Goal: Task Accomplishment & Management: Use online tool/utility

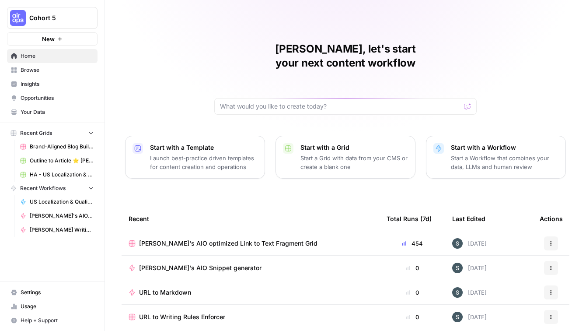
click at [264, 239] on span "[PERSON_NAME]'s AIO optimized Link to Text Fragment Grid" at bounding box center [228, 243] width 178 height 9
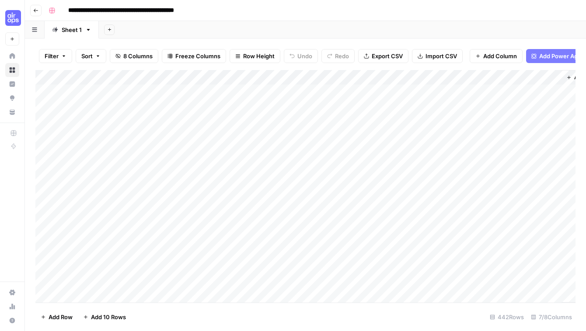
click at [394, 56] on span "Export CSV" at bounding box center [387, 56] width 31 height 9
click at [241, 94] on div "Add Column" at bounding box center [305, 186] width 540 height 232
